Goal: Information Seeking & Learning: Compare options

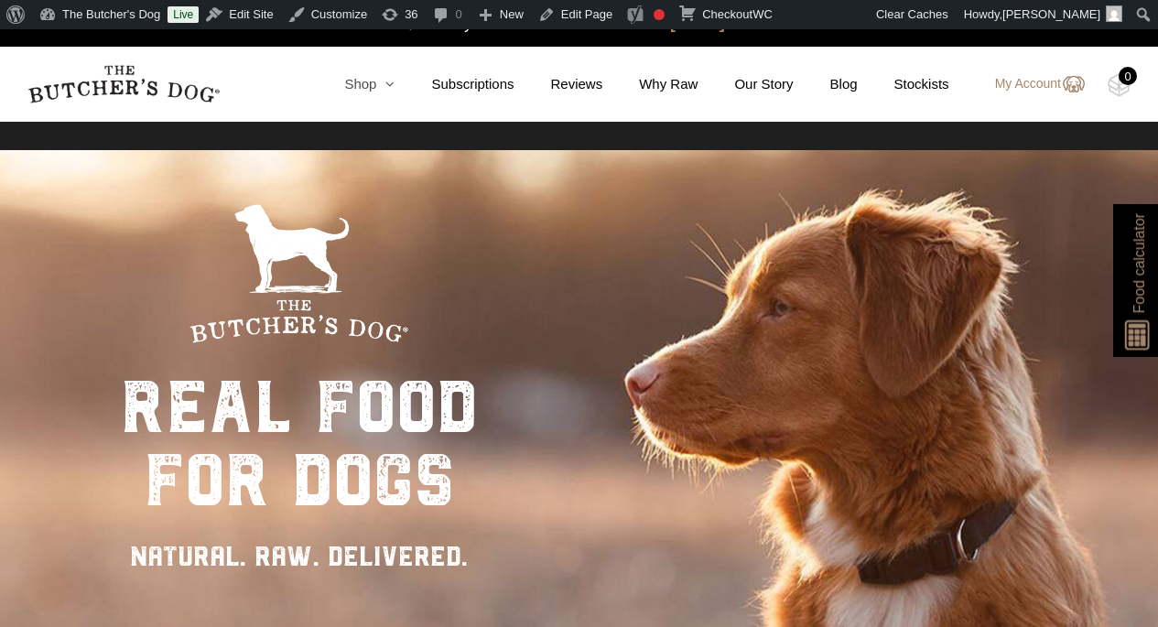
click at [376, 86] on icon at bounding box center [385, 84] width 18 height 14
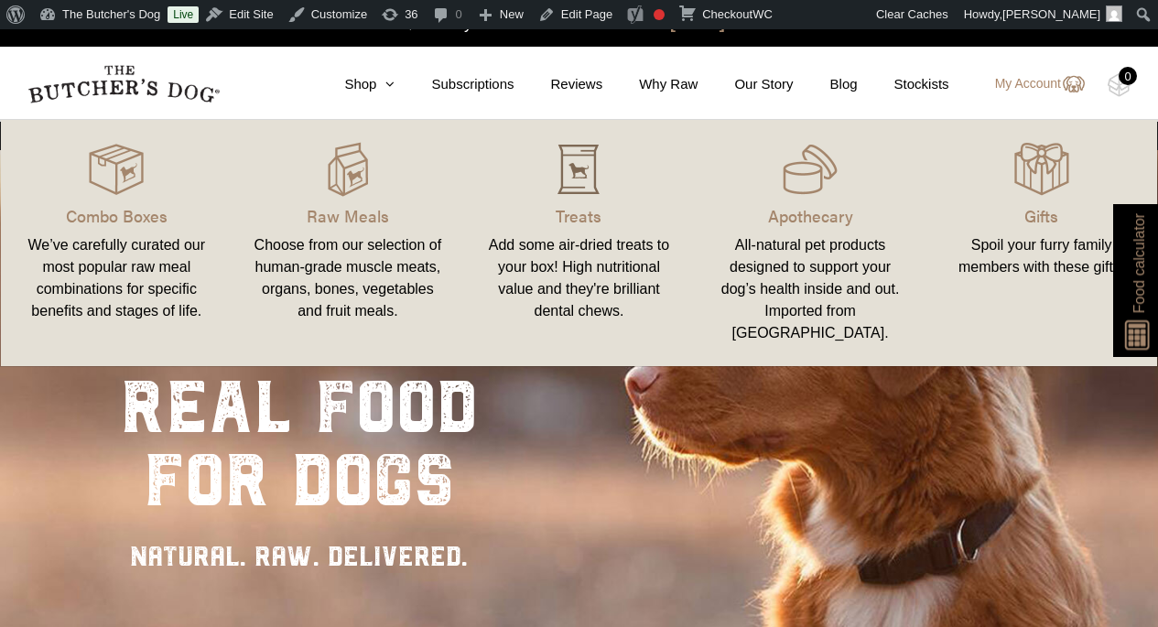
click at [593, 188] on img at bounding box center [578, 169] width 55 height 55
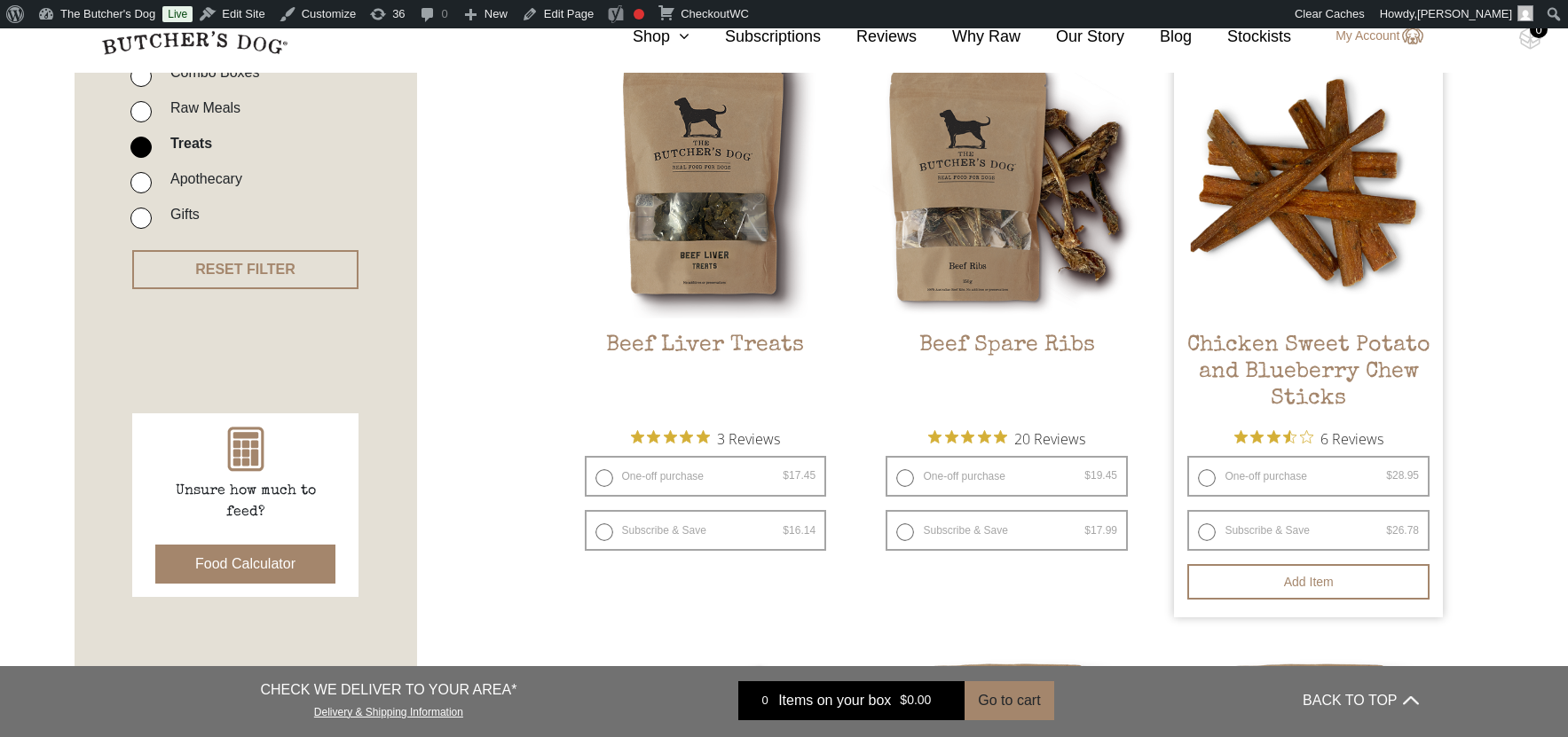
scroll to position [532, 0]
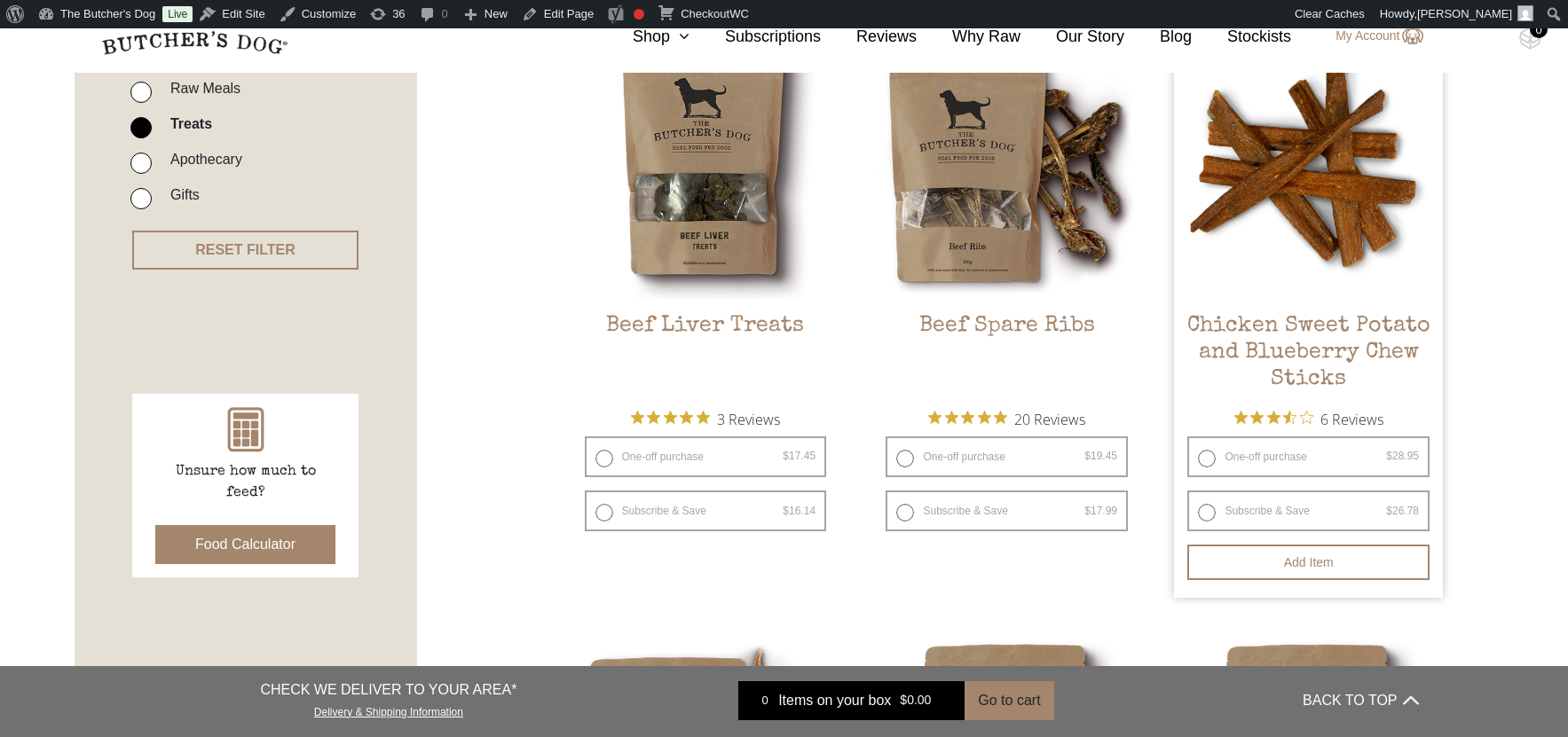
click at [1121, 327] on h2 "Chicken Sweet Potato and Blueberry Chew Sticks" at bounding box center [1307, 354] width 268 height 83
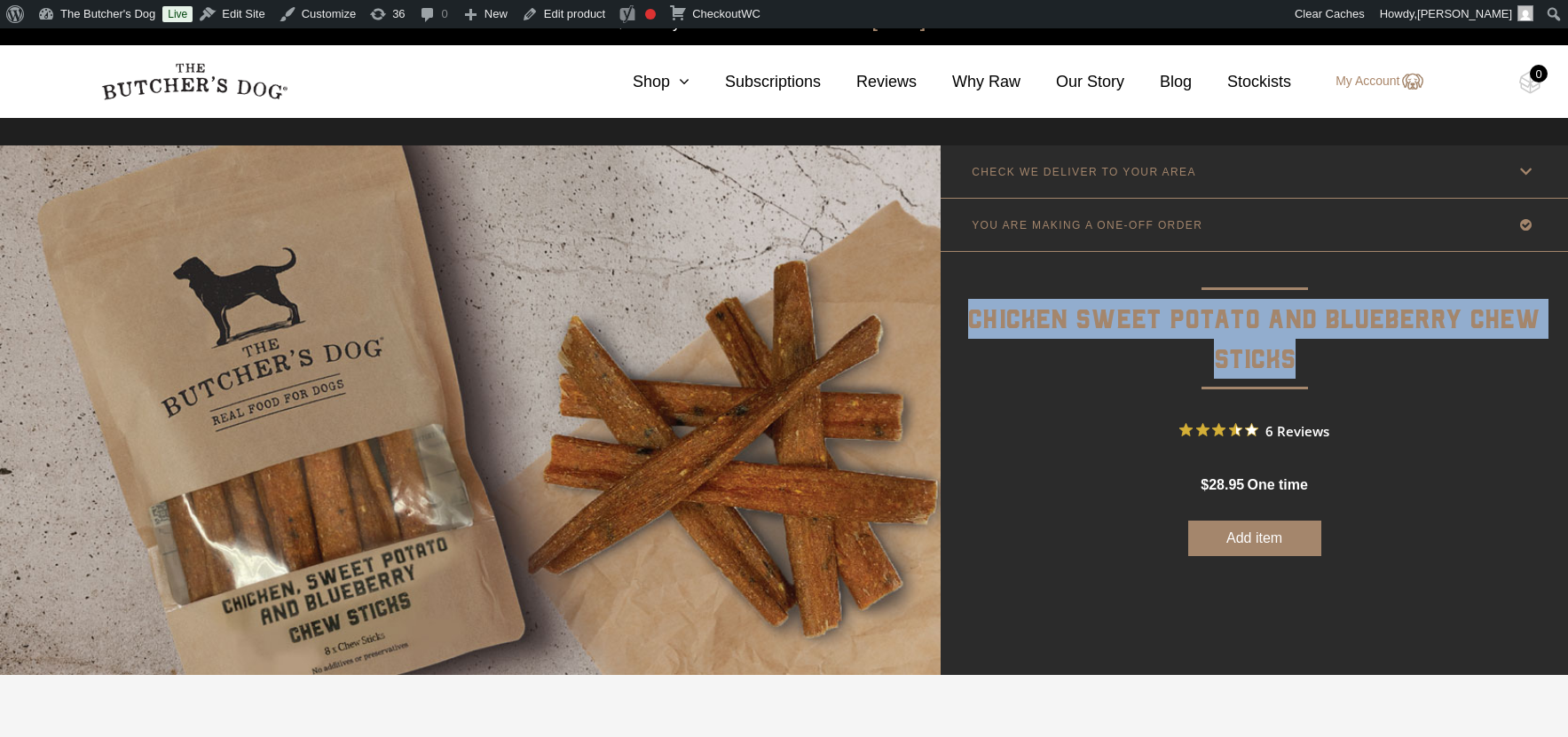
drag, startPoint x: 1310, startPoint y: 358, endPoint x: 973, endPoint y: 306, distance: 341.0
click at [973, 306] on p "Chicken Sweet Potato and Blueberry Chew Sticks" at bounding box center [1253, 317] width 627 height 130
copy p "Chicken Sweet Potato and Blueberry Chew Sticks"
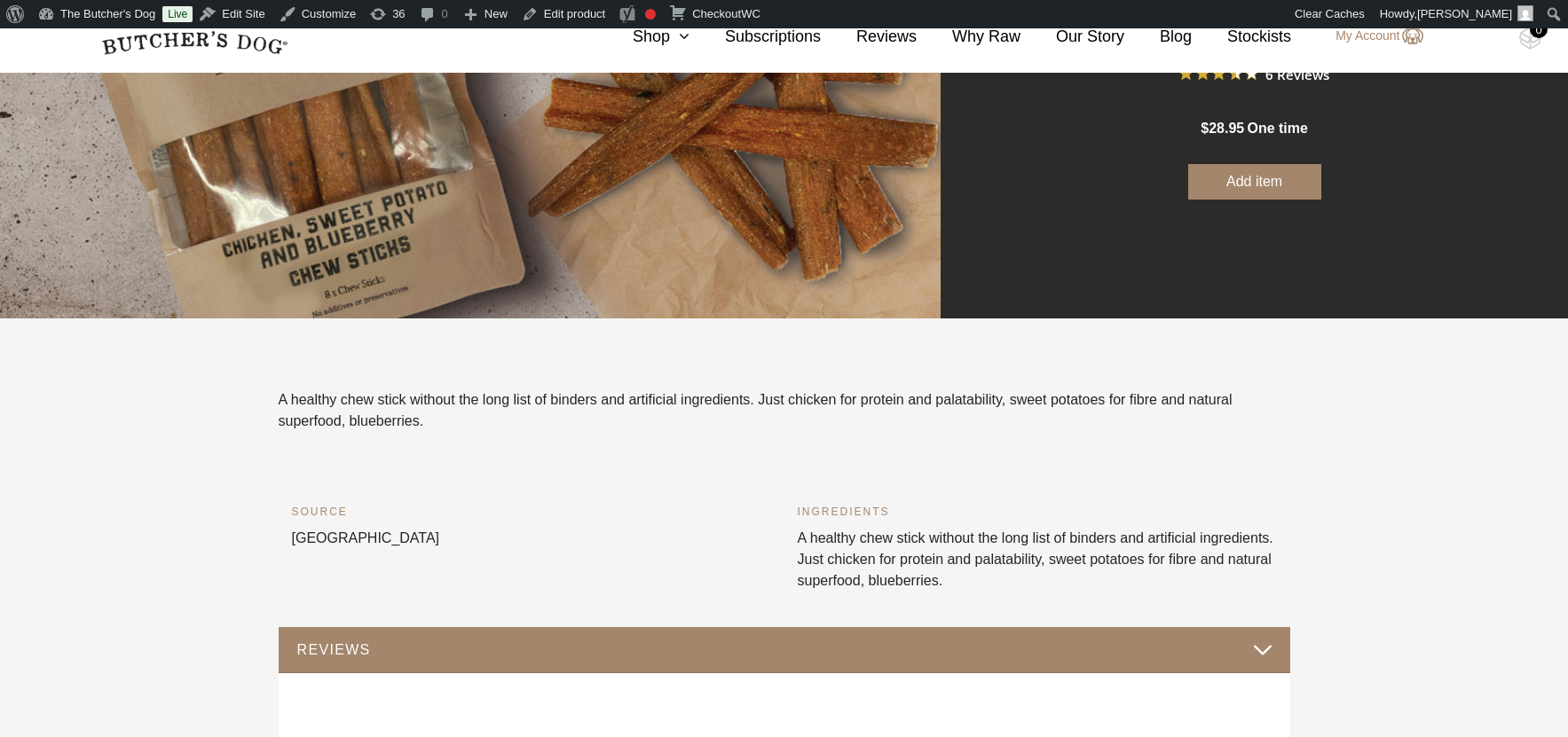
scroll to position [356, 0]
drag, startPoint x: 1070, startPoint y: 579, endPoint x: 795, endPoint y: 512, distance: 283.0
click at [795, 512] on div "INGREDIENTS A healthy chew stick without the long list of binders and artificia…" at bounding box center [1037, 565] width 506 height 124
copy div "INGREDIENTS A healthy chew stick without the long list of binders and artificia…"
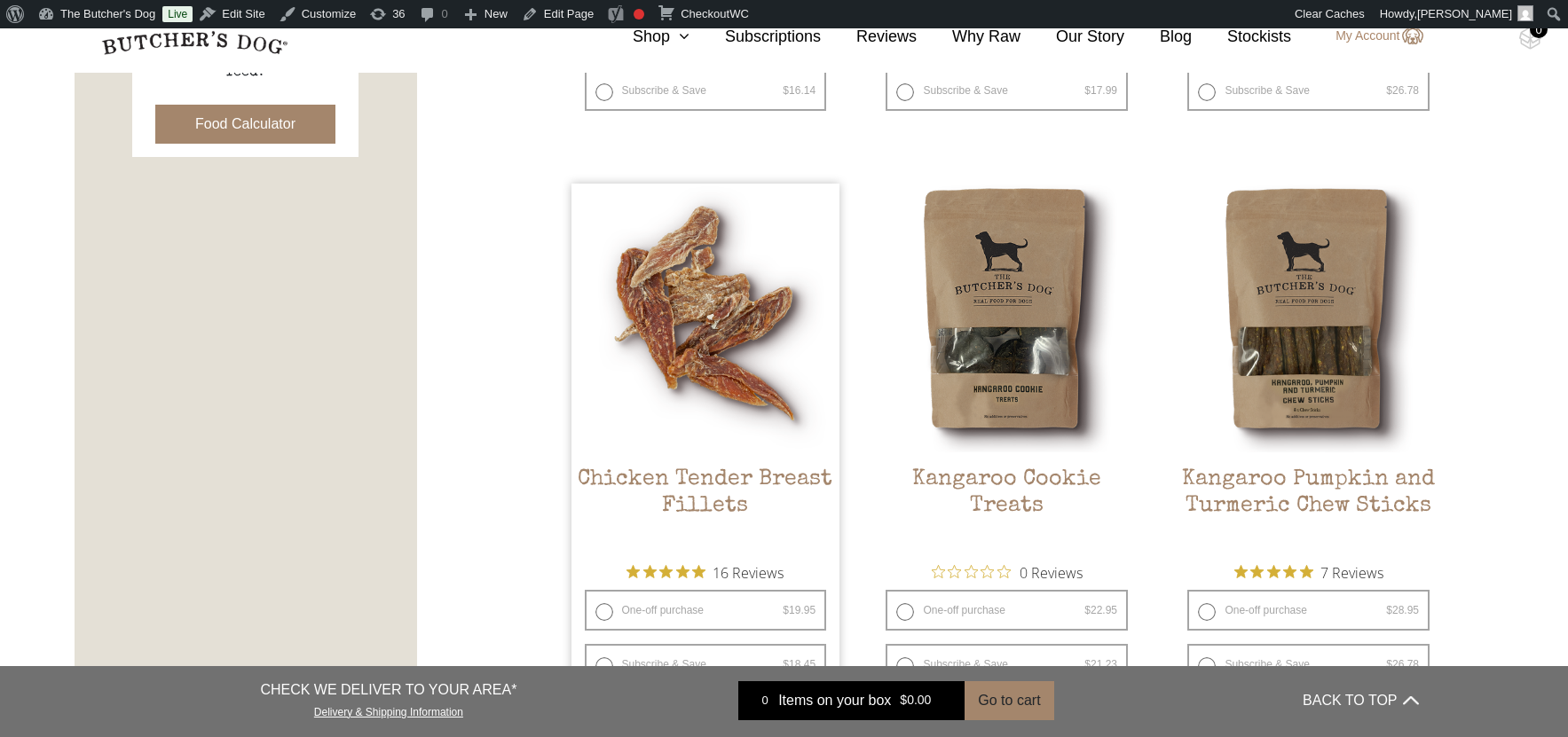
scroll to position [1085, 0]
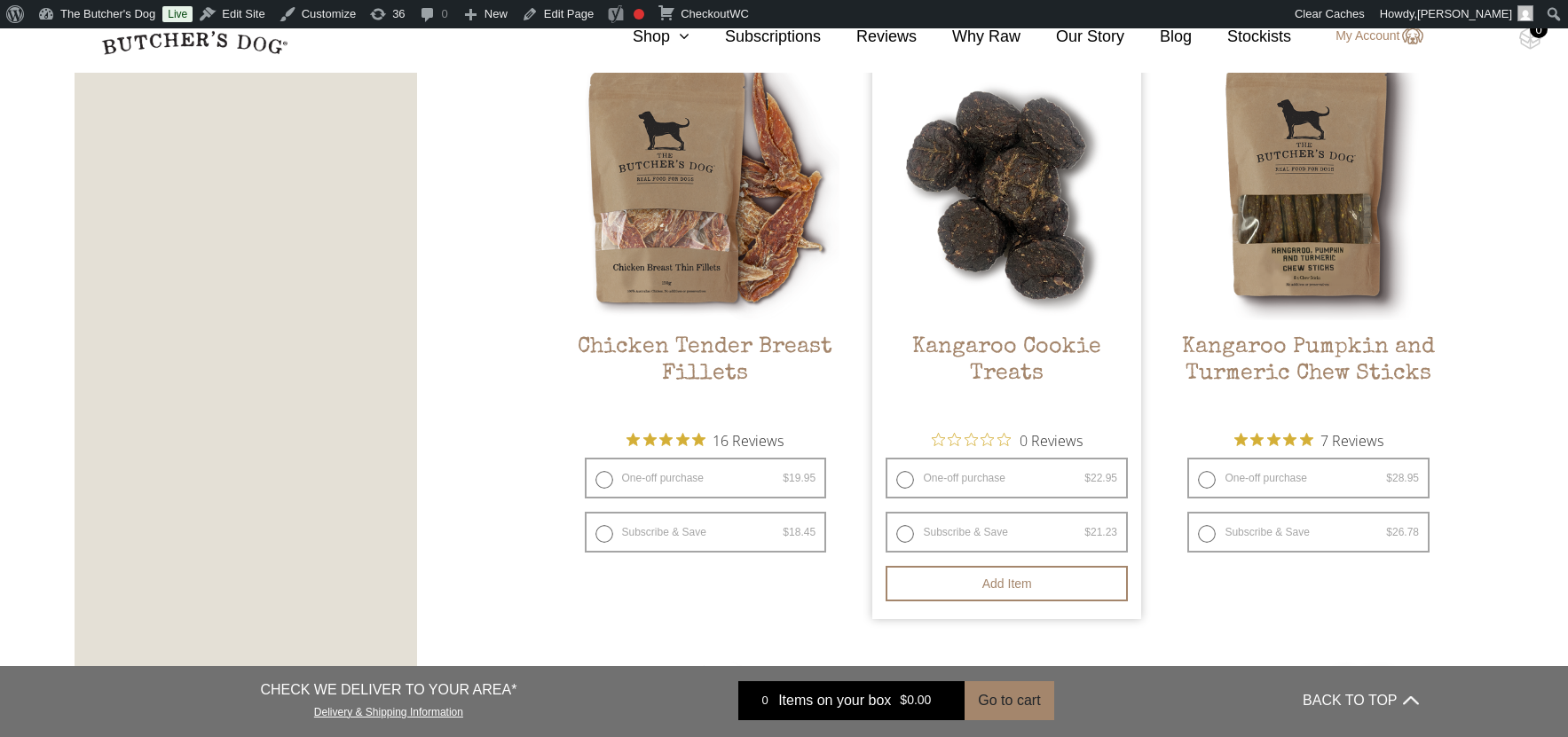
click at [1014, 265] on img at bounding box center [1006, 185] width 268 height 268
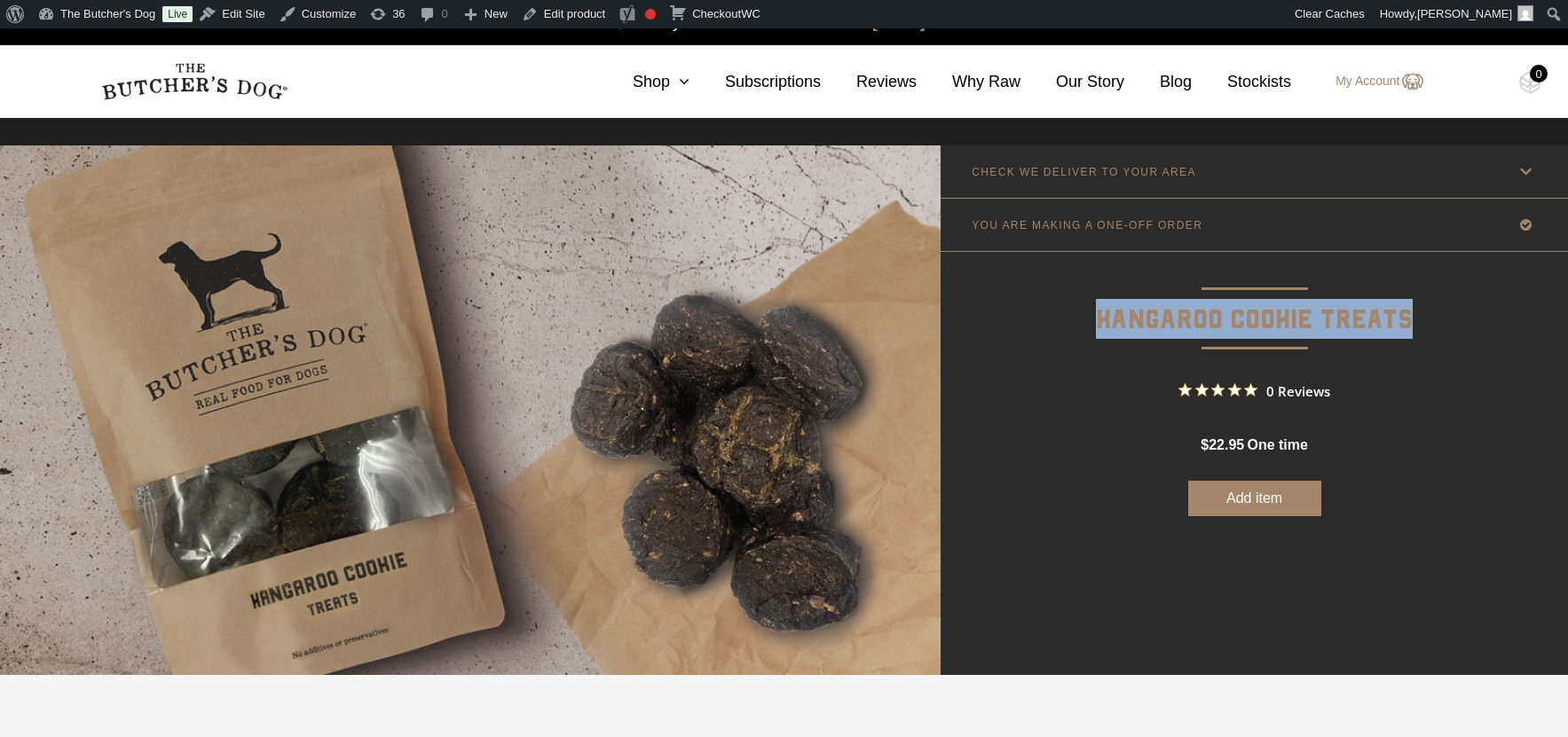
drag, startPoint x: 1418, startPoint y: 321, endPoint x: 1095, endPoint y: 330, distance: 323.1
click at [1095, 330] on p "Kangaroo Cookie Treats" at bounding box center [1253, 296] width 627 height 89
copy p "Kangaroo Cookie Treats"
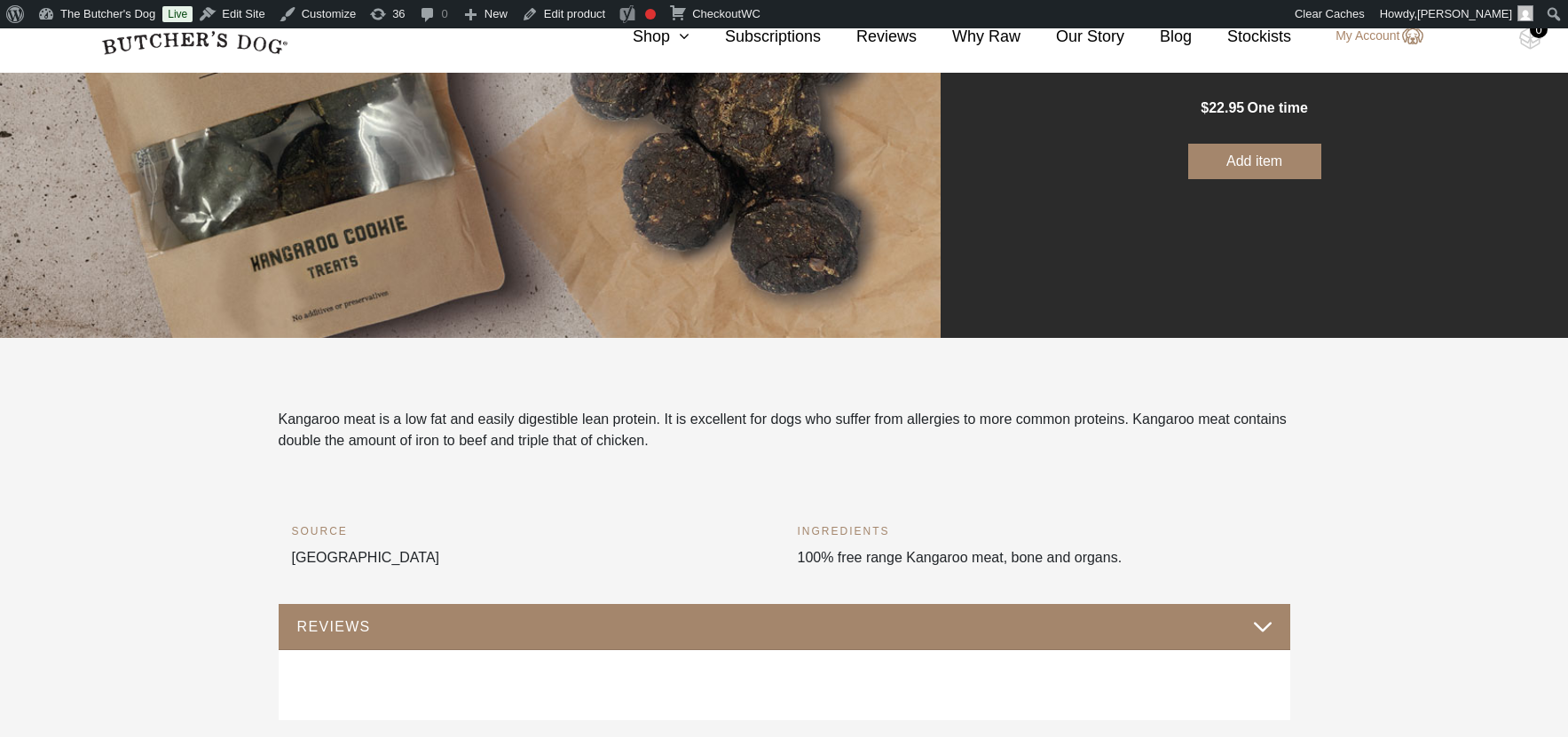
scroll to position [371, 0]
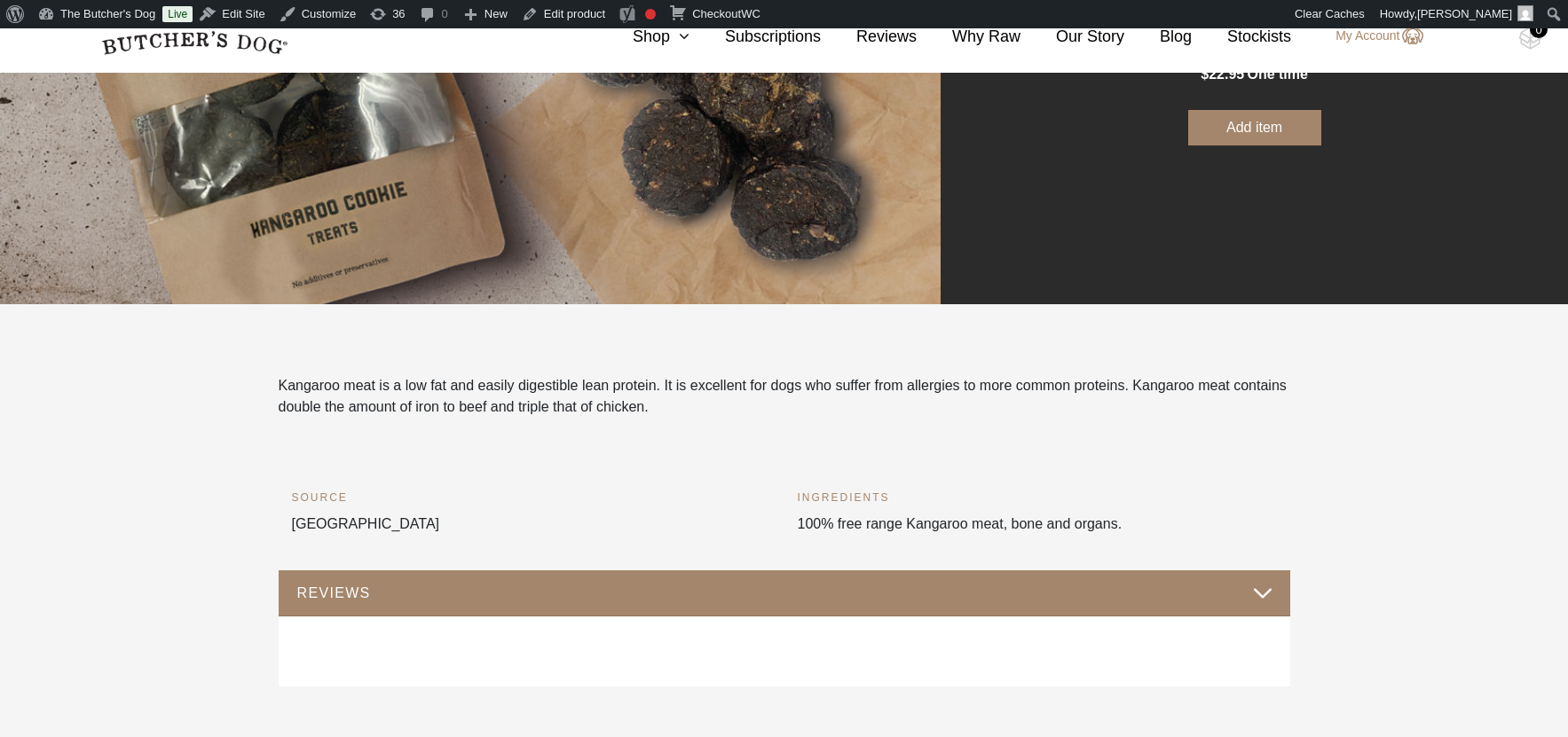
drag, startPoint x: 789, startPoint y: 497, endPoint x: 1143, endPoint y: 522, distance: 354.9
click at [1143, 522] on div "INGREDIENTS 100% free range Kangaroo meat, bone and organs." at bounding box center [1037, 529] width 506 height 81
copy div "INGREDIENTS 100% free range Kangaroo meat, bone and organs."
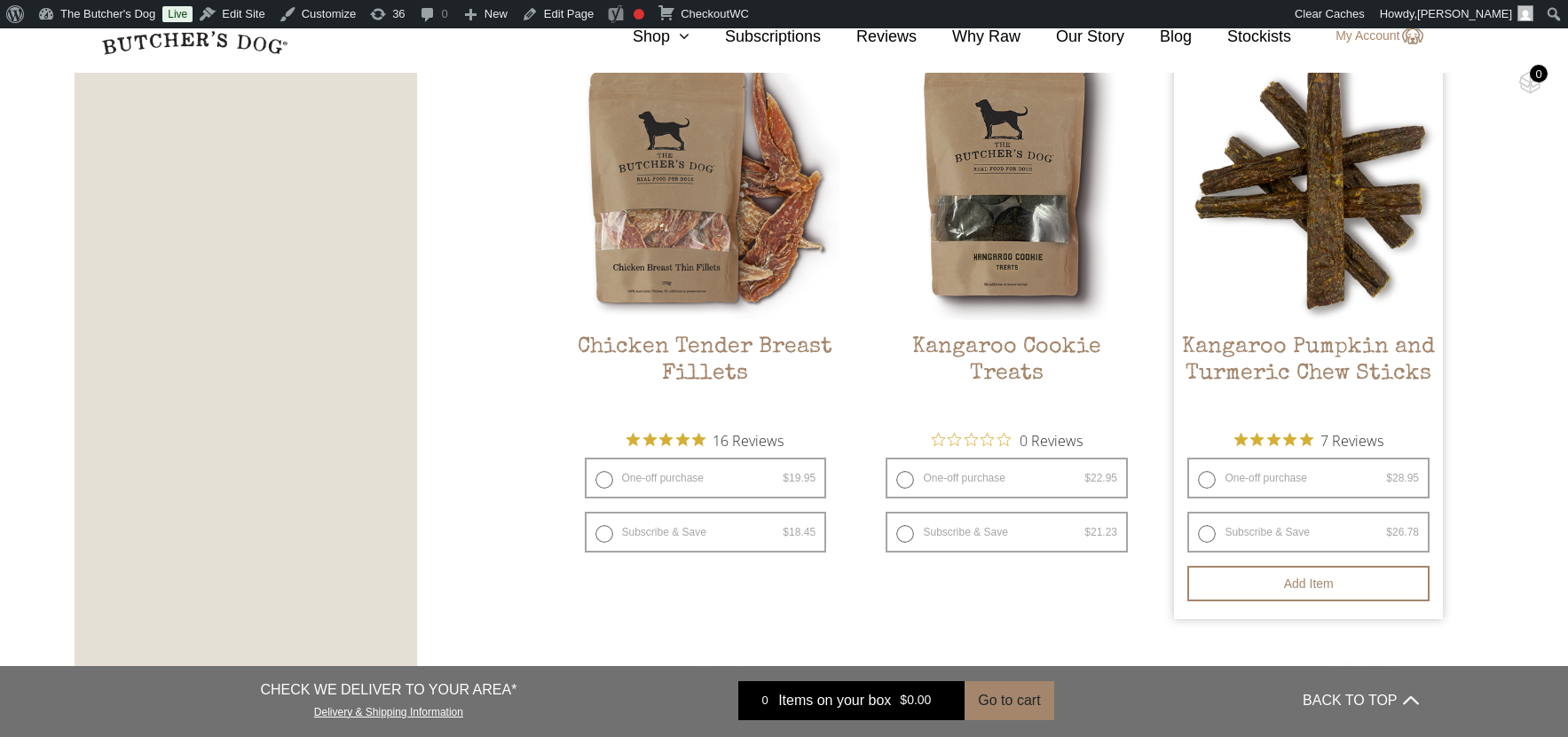
click at [1308, 235] on img at bounding box center [1307, 185] width 268 height 268
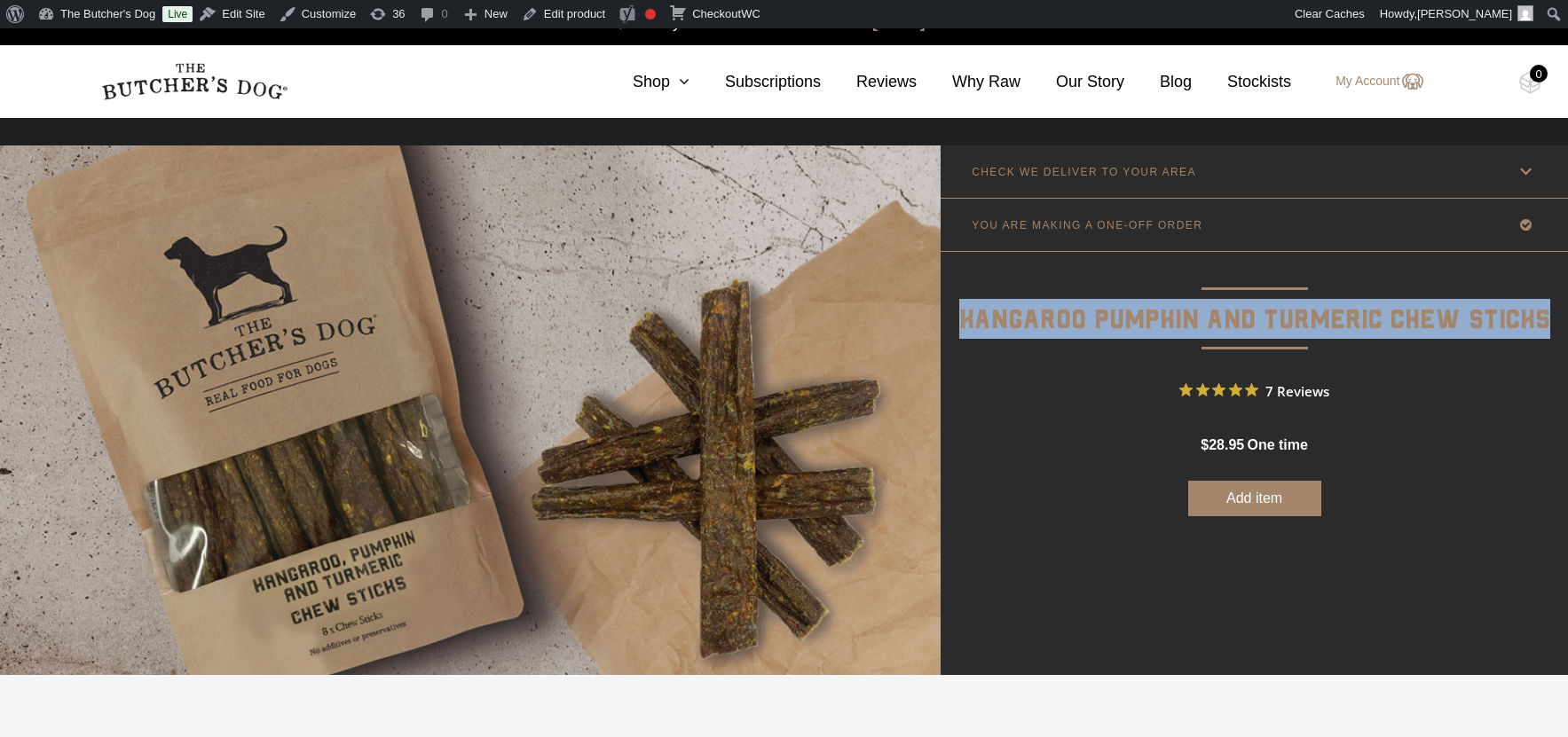
drag, startPoint x: 1549, startPoint y: 319, endPoint x: 959, endPoint y: 321, distance: 590.0
click at [959, 321] on p "Kangaroo Pumpkin and Turmeric Chew Sticks" at bounding box center [1253, 296] width 627 height 89
copy p "Kangaroo Pumpkin and Turmeric Chew Sticks"
click at [562, 418] on img at bounding box center [470, 410] width 940 height 530
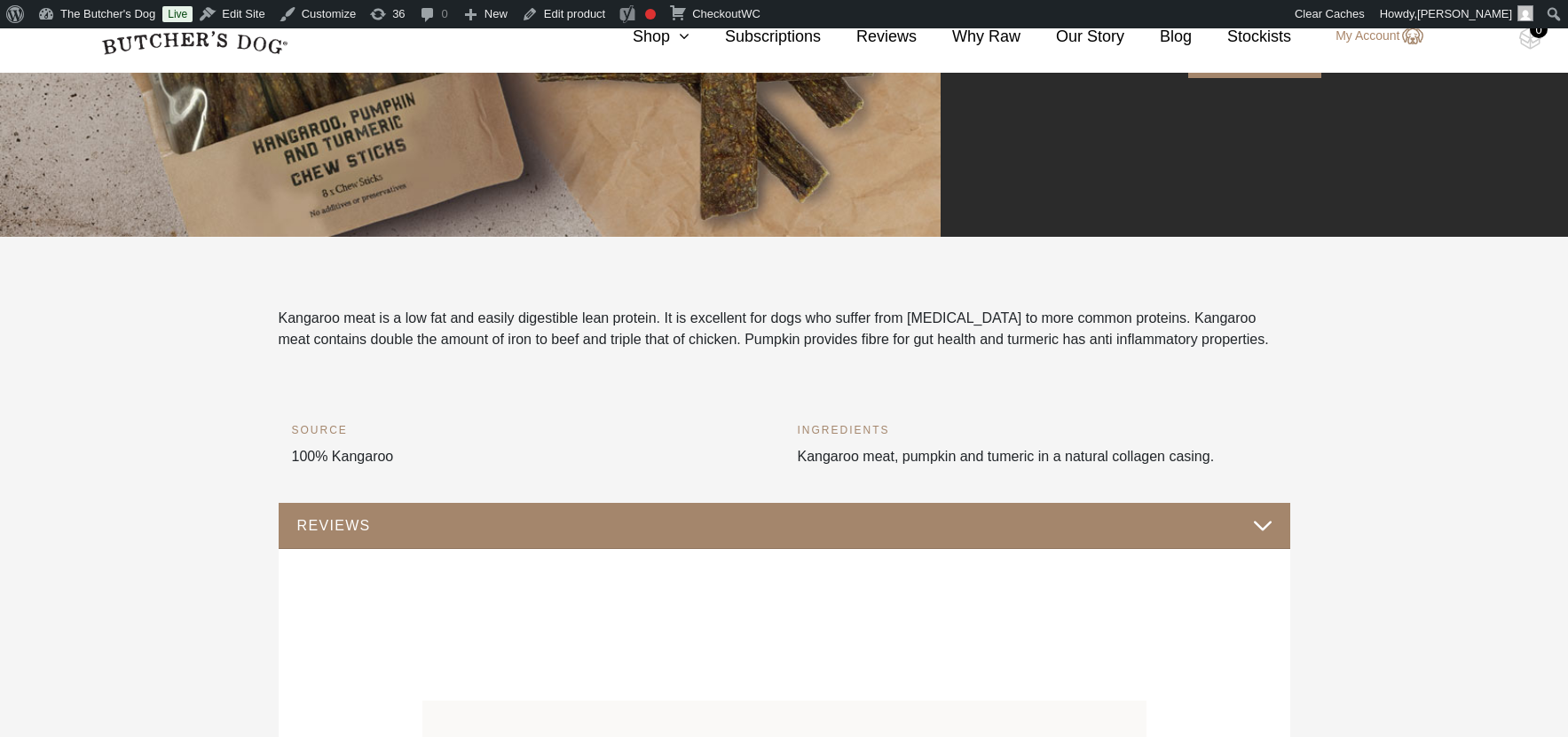
scroll to position [538, 0]
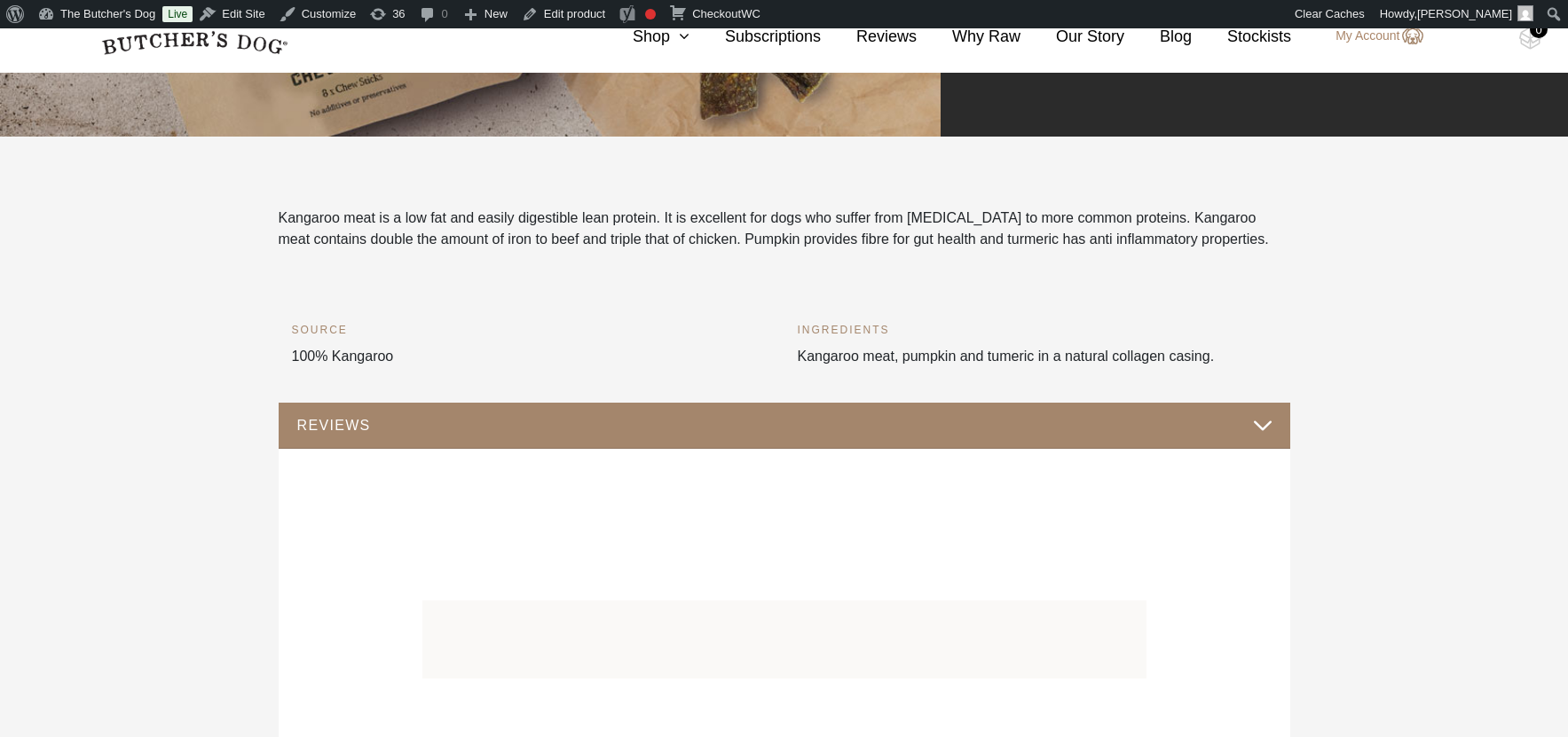
drag, startPoint x: 798, startPoint y: 359, endPoint x: 1234, endPoint y: 354, distance: 436.0
click at [1234, 354] on div "INGREDIENTS Kangaroo meat, pumpkin and tumeric in a natural collagen casing." at bounding box center [1037, 361] width 479 height 81
copy div "Kangaroo meat, pumpkin and tumeric in a natural collagen casing."
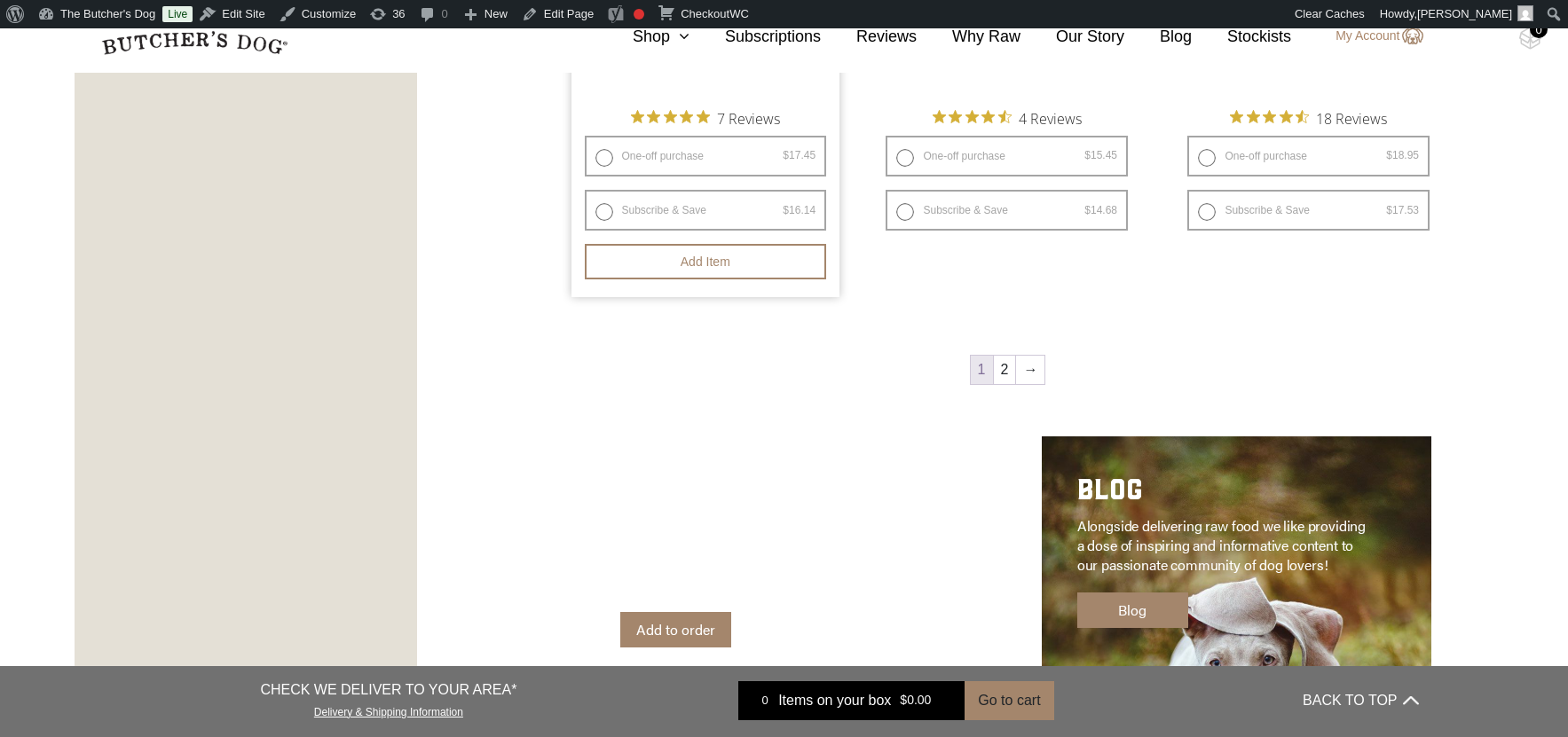
scroll to position [2560, 0]
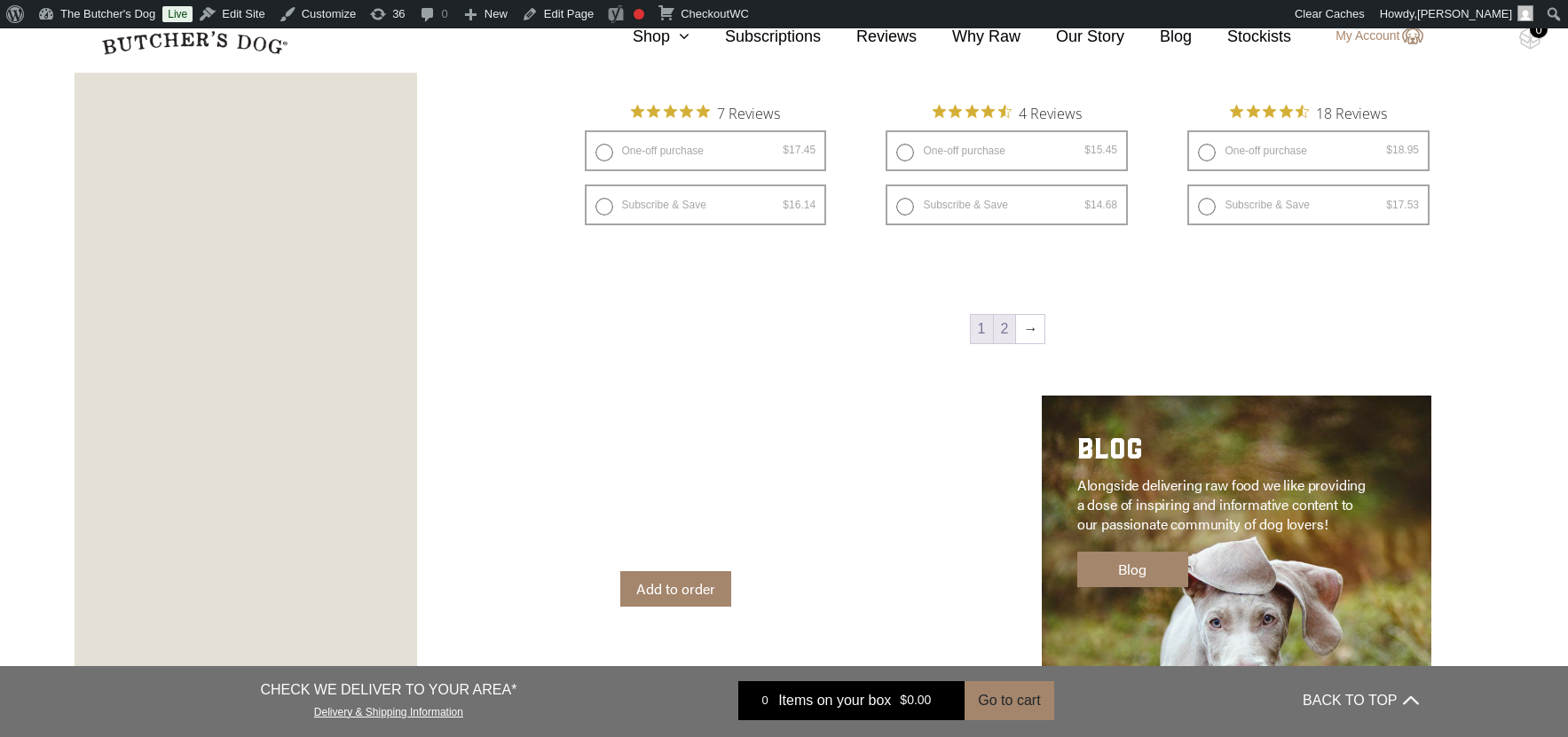
click at [1011, 331] on link "2" at bounding box center [1004, 328] width 22 height 28
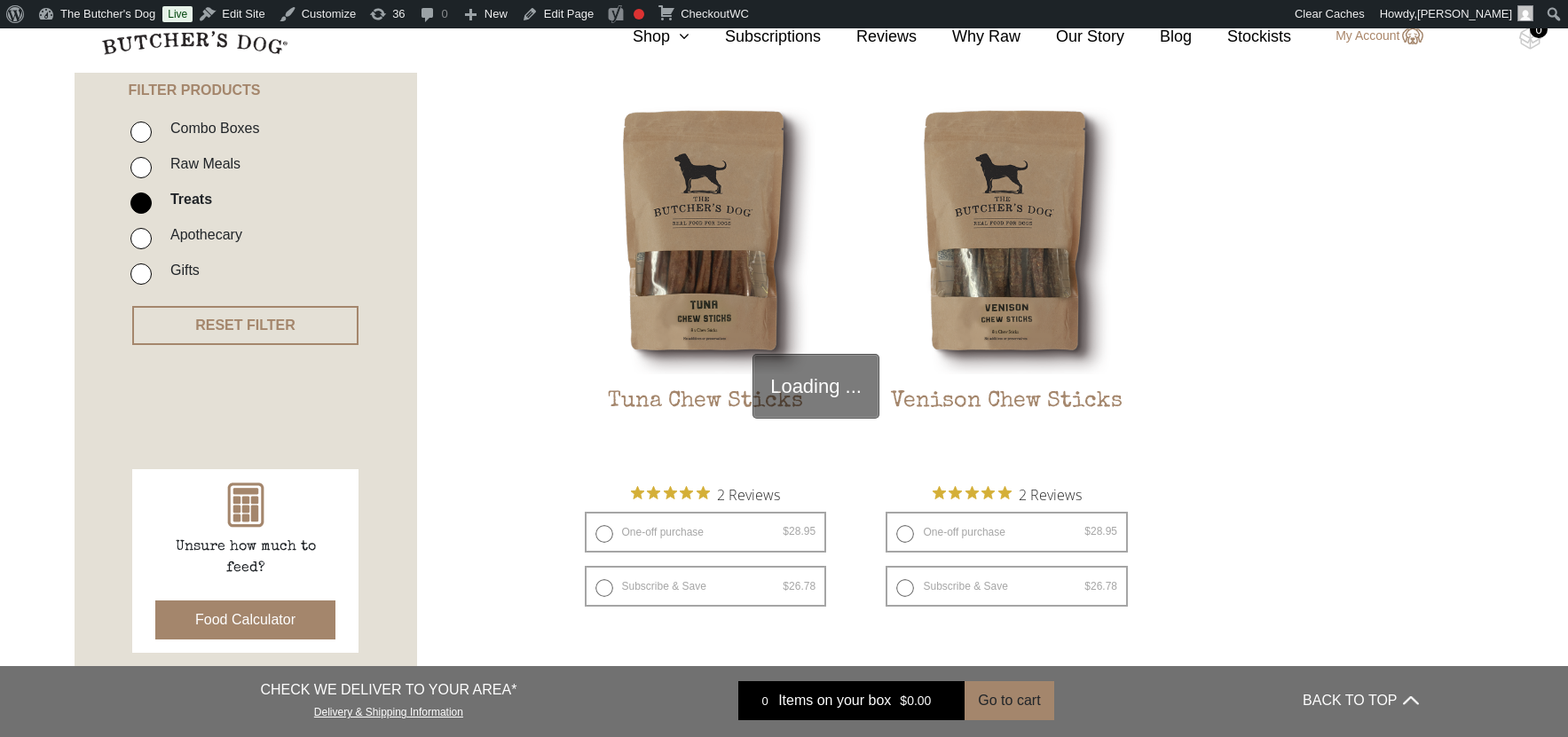
scroll to position [449, 0]
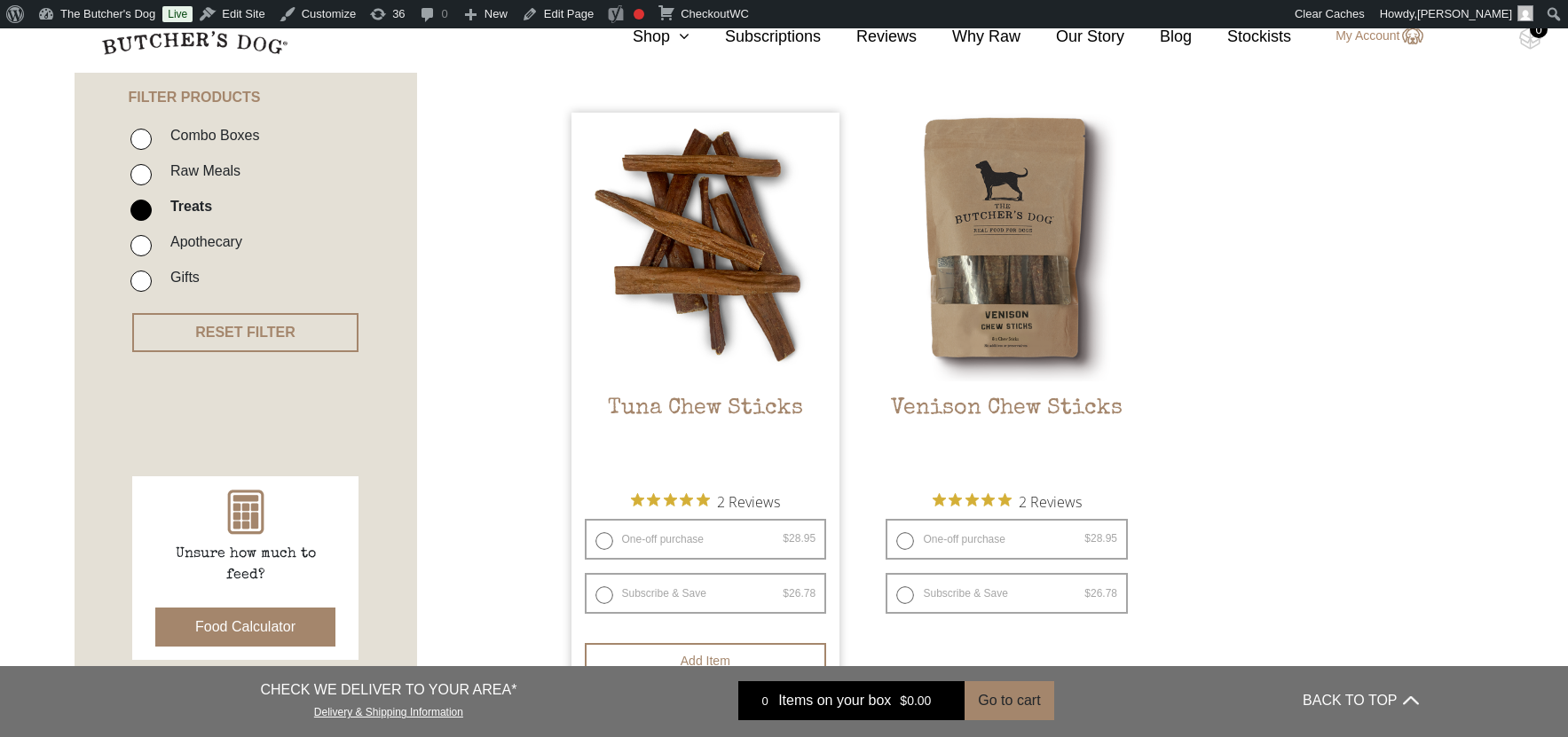
click at [825, 238] on img at bounding box center [706, 246] width 268 height 268
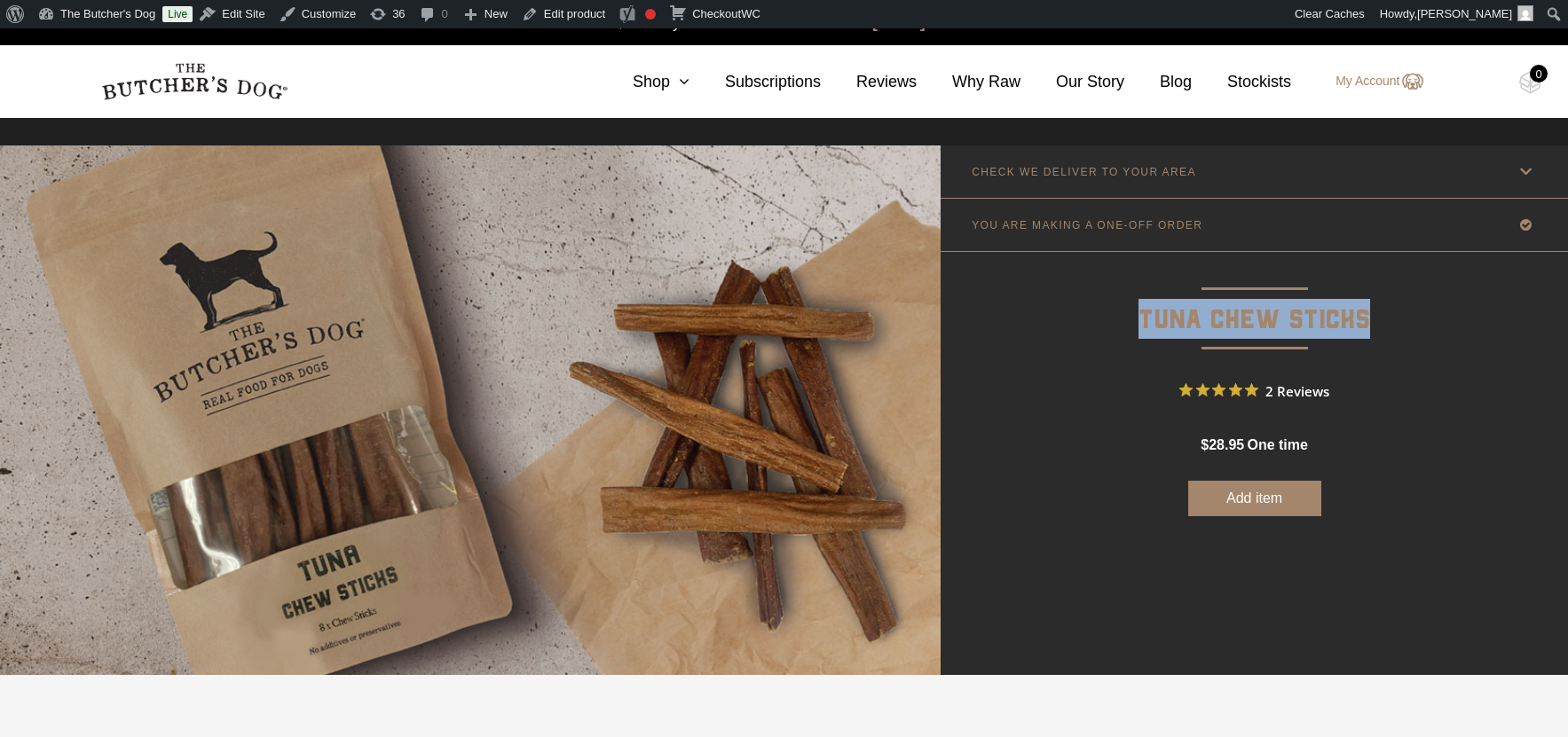
drag, startPoint x: 0, startPoint y: 0, endPoint x: 1141, endPoint y: 322, distance: 1185.6
click at [1141, 322] on p "Tuna Chew Sticks" at bounding box center [1253, 296] width 627 height 89
copy p "Tuna Chew Sticks"
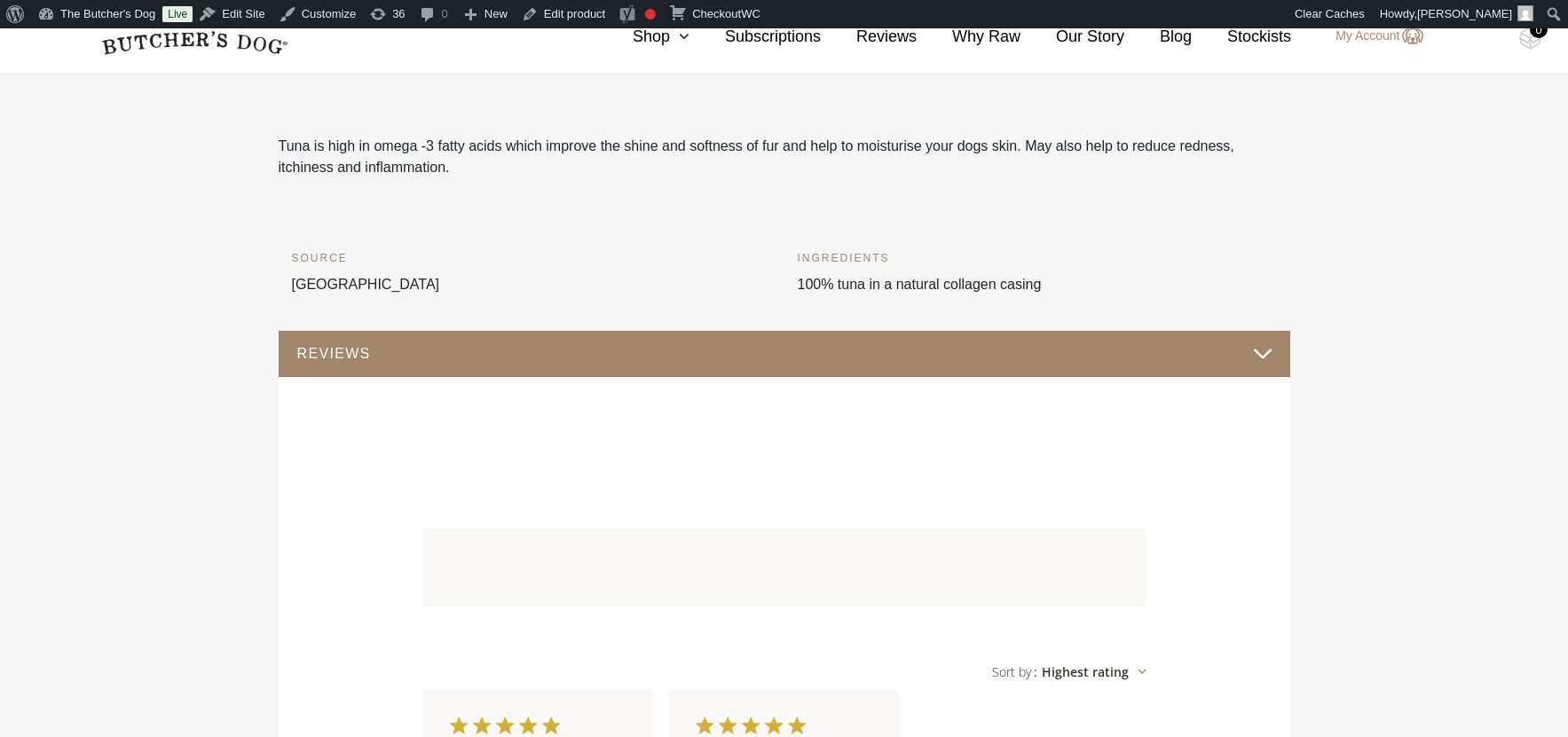
scroll to position [634, 0]
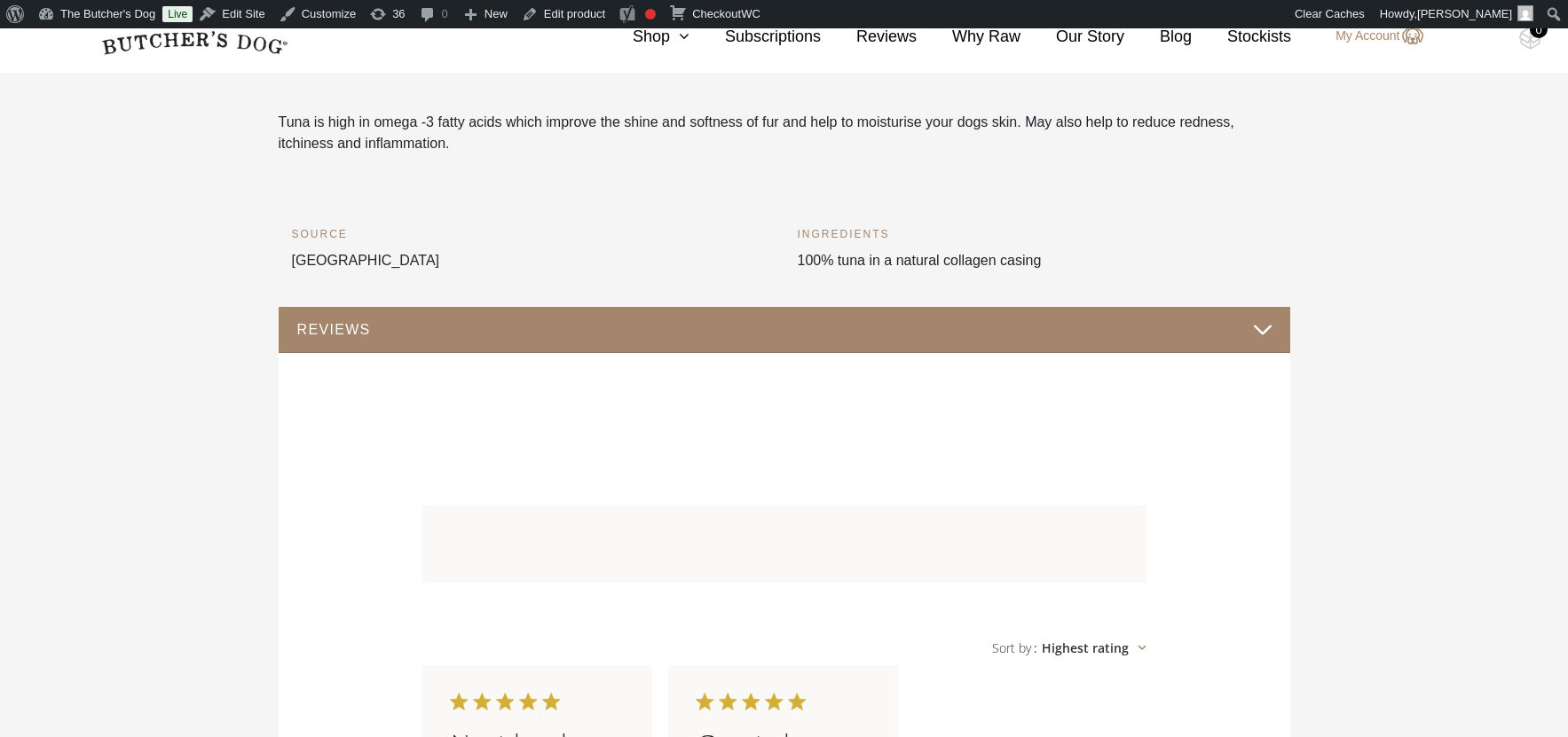
drag, startPoint x: 797, startPoint y: 259, endPoint x: 1055, endPoint y: 257, distance: 258.0
click at [1055, 257] on div "INGREDIENTS 100% tuna in a natural collagen casing" at bounding box center [1037, 266] width 479 height 81
copy div "100% tuna in a natural collagen casing"
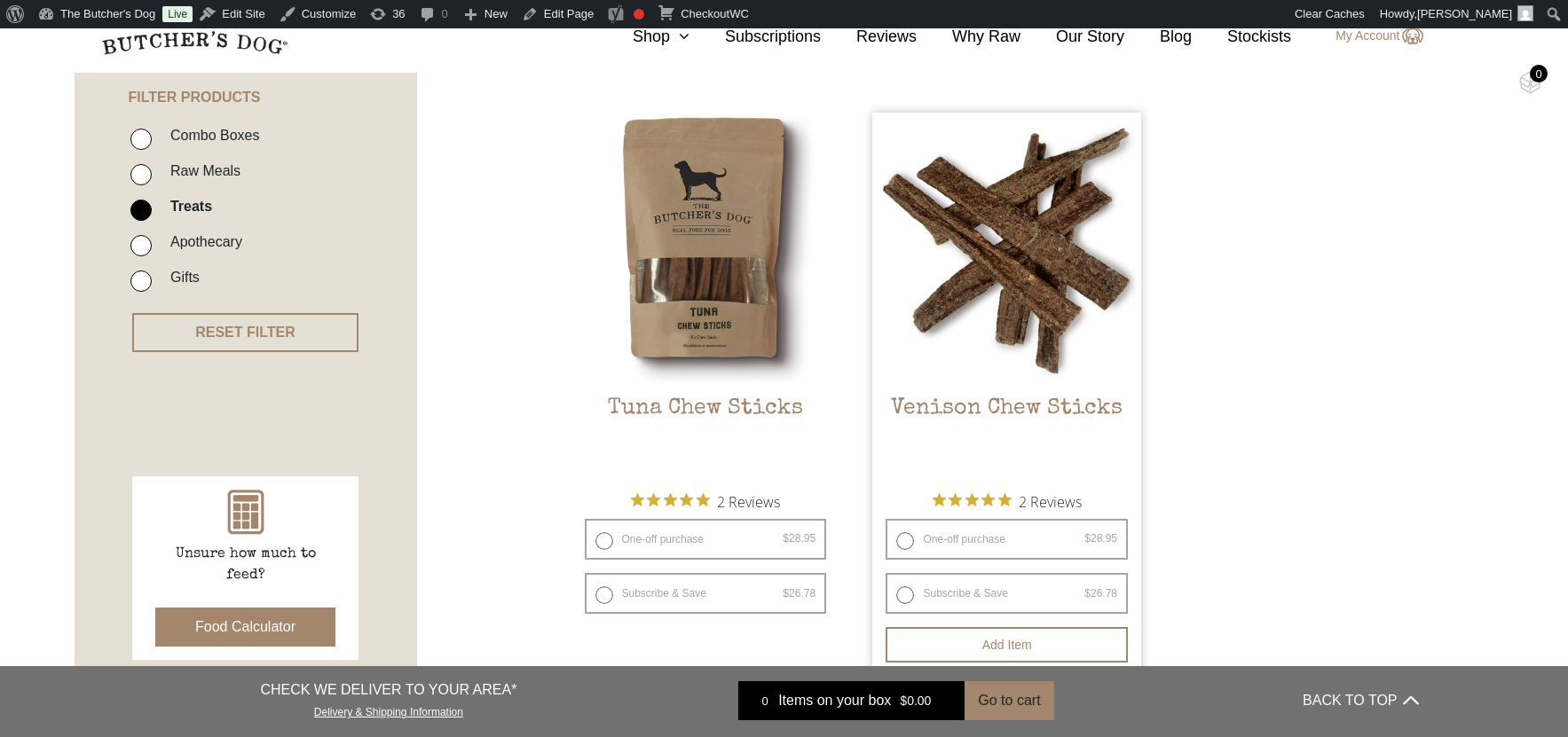
click at [1047, 283] on img at bounding box center [1006, 246] width 268 height 268
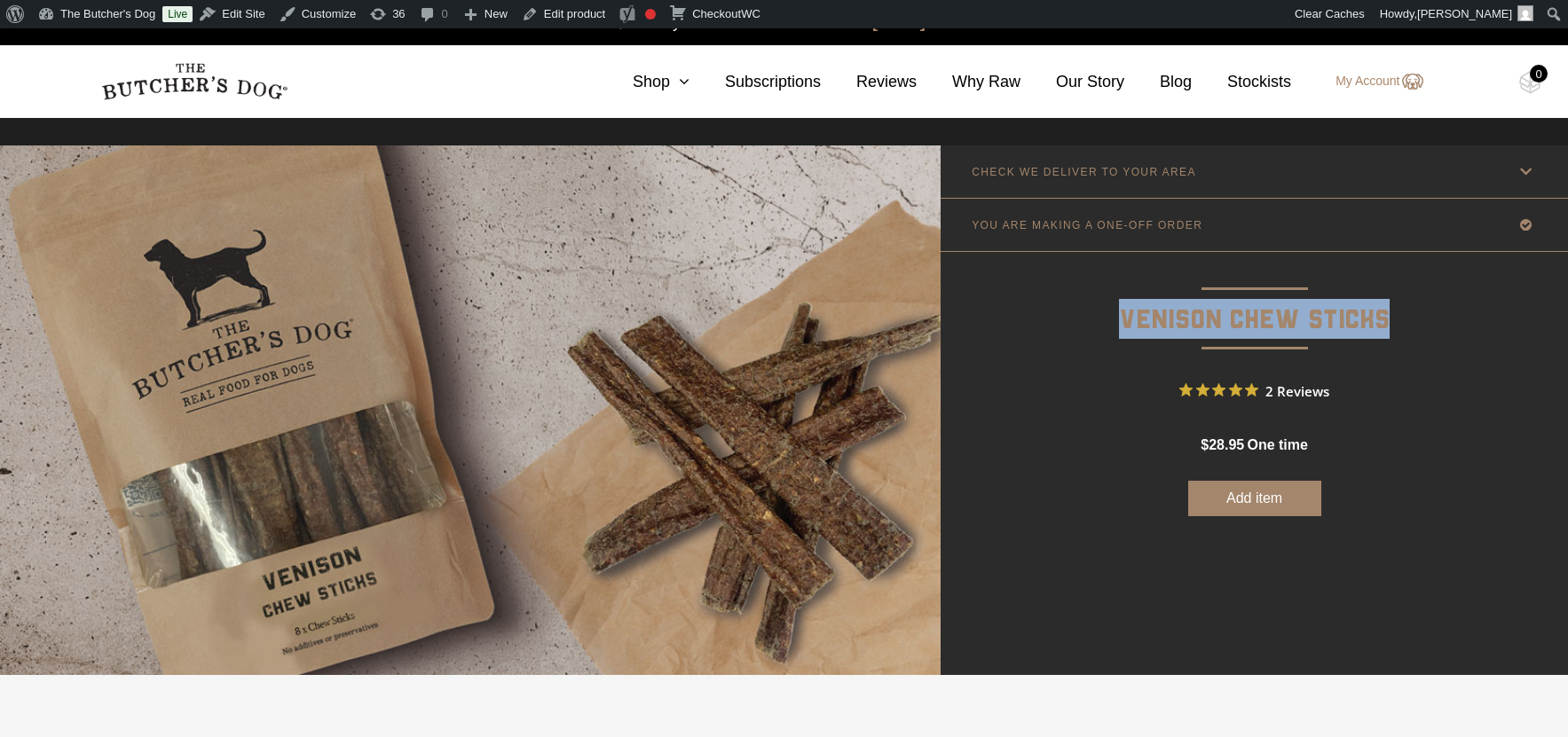
drag, startPoint x: 1389, startPoint y: 320, endPoint x: 1119, endPoint y: 321, distance: 270.0
click at [1119, 321] on p "Venison Chew Sticks" at bounding box center [1253, 296] width 627 height 89
copy p "Venison Chew Sticks"
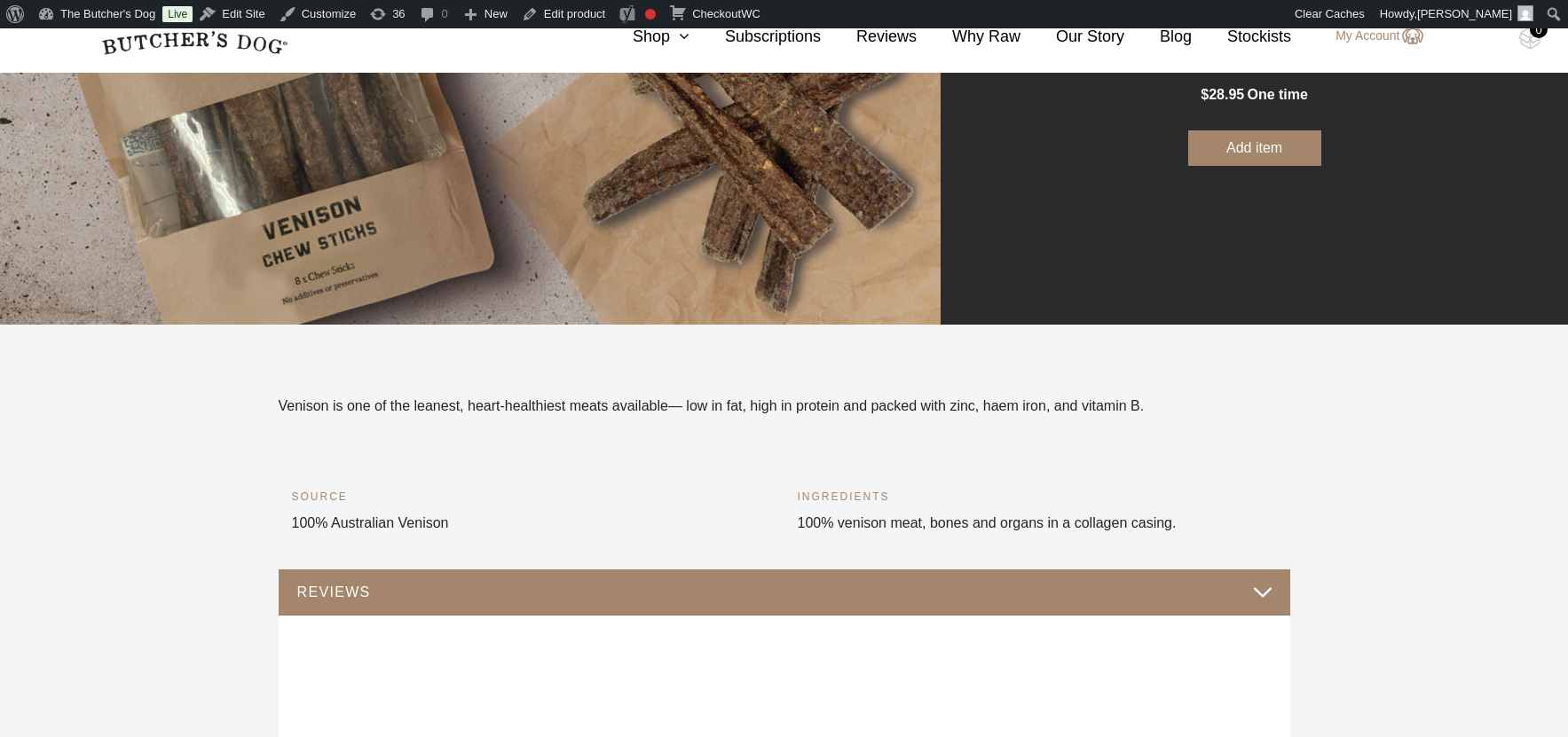
scroll to position [352, 0]
click at [1191, 524] on div "INGREDIENTS 100% venison meat, bones and organs in a collagen casing." at bounding box center [1037, 528] width 479 height 81
drag, startPoint x: 1179, startPoint y: 522, endPoint x: 788, endPoint y: 531, distance: 391.1
click at [788, 531] on div "INGREDIENTS 100% venison meat, bones and organs in a collagen casing." at bounding box center [1037, 528] width 506 height 81
drag, startPoint x: 800, startPoint y: 520, endPoint x: 1182, endPoint y: 521, distance: 382.0
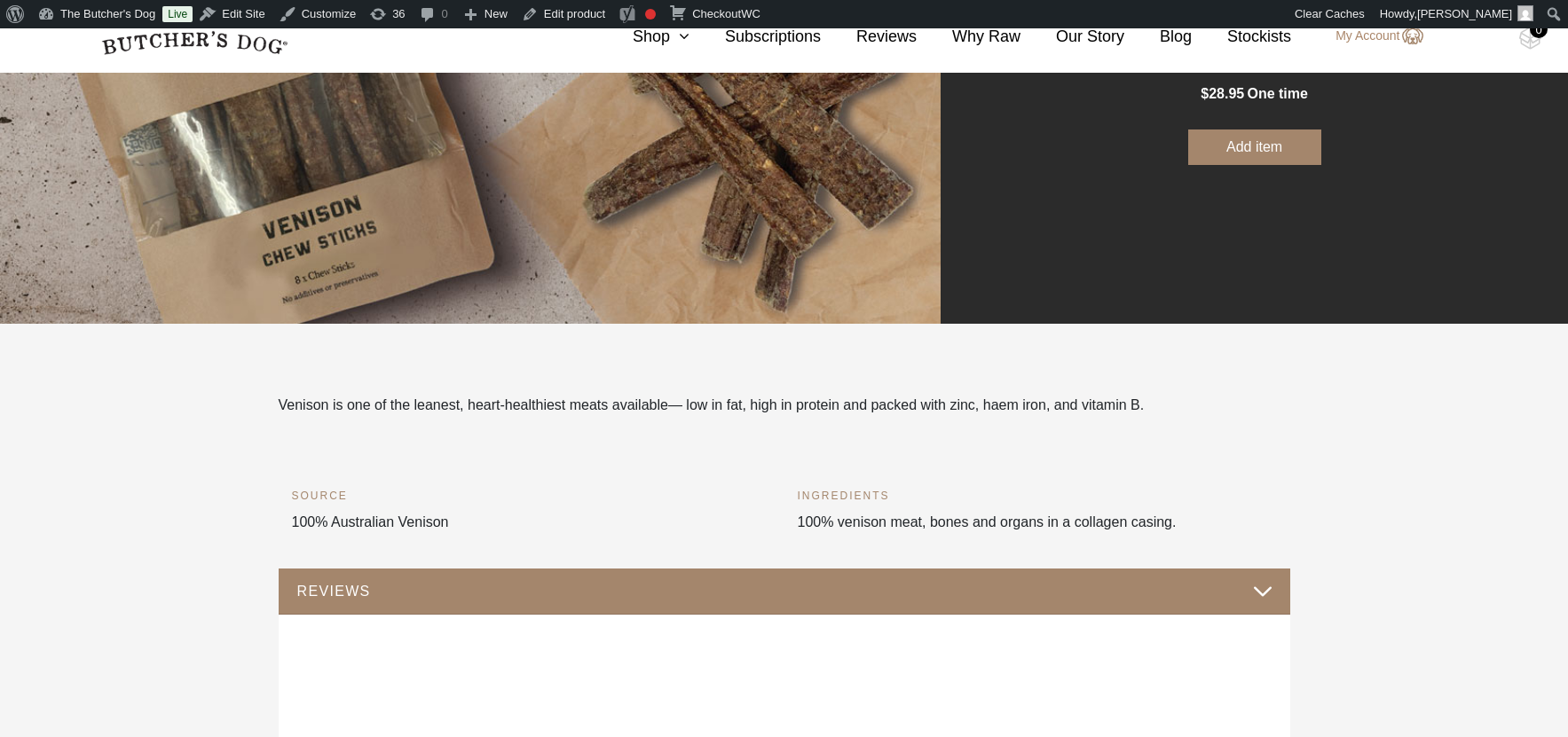
click at [1182, 521] on div "INGREDIENTS 100% venison meat, bones and organs in a collagen casing." at bounding box center [1037, 528] width 479 height 81
copy div "100% venison meat, bones and organs in a collagen casing."
